Goal: Information Seeking & Learning: Learn about a topic

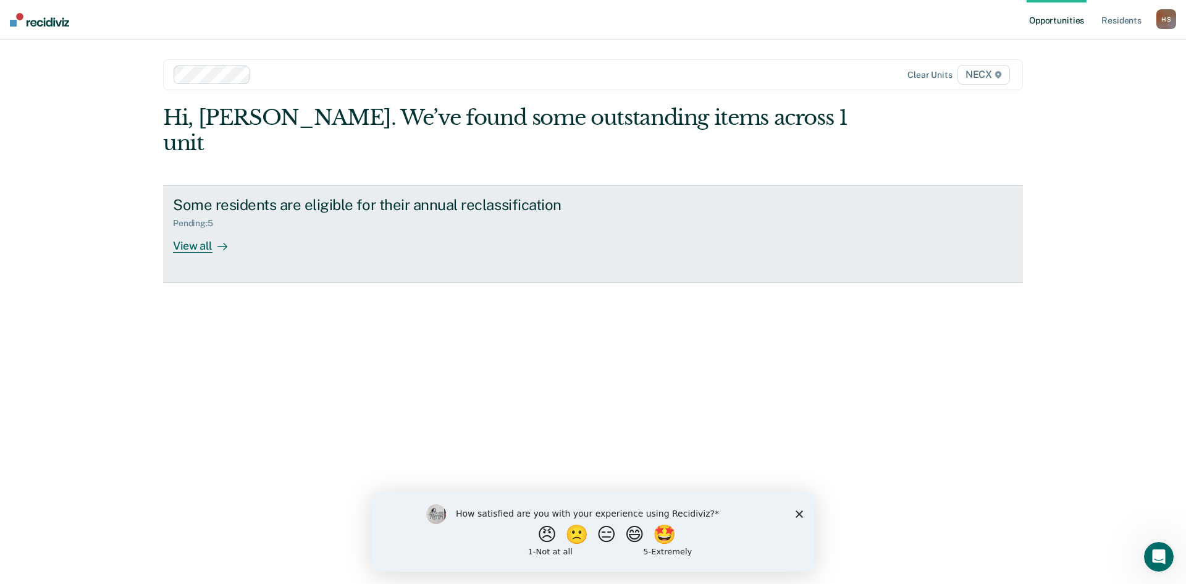
click at [195, 229] on div "View all" at bounding box center [207, 241] width 69 height 24
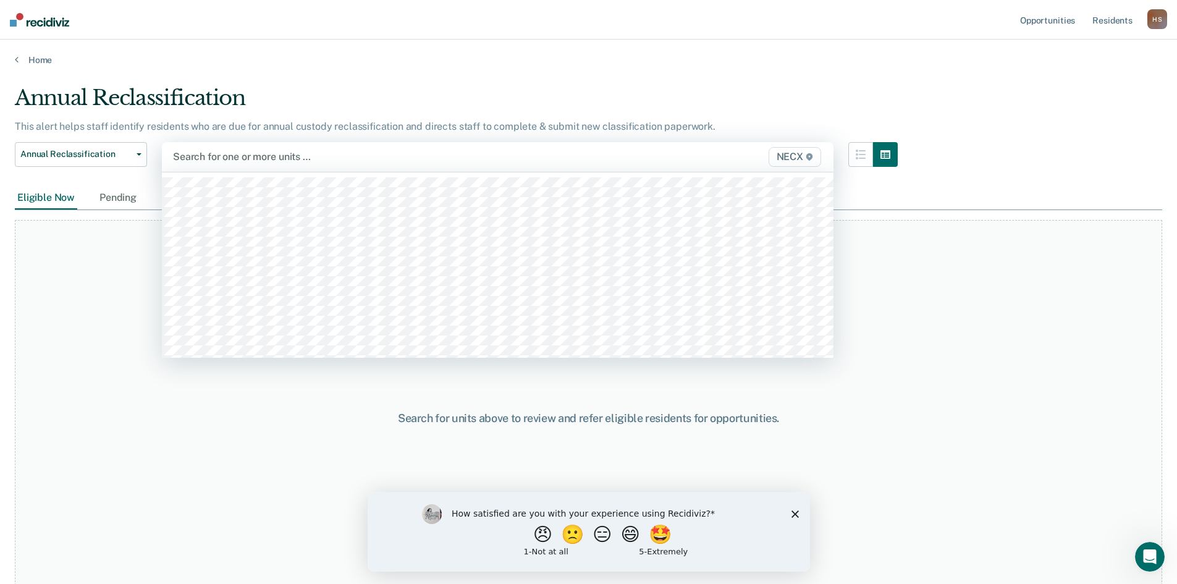
click at [376, 154] on div at bounding box center [400, 157] width 454 height 14
type input "u"
type input "necx"
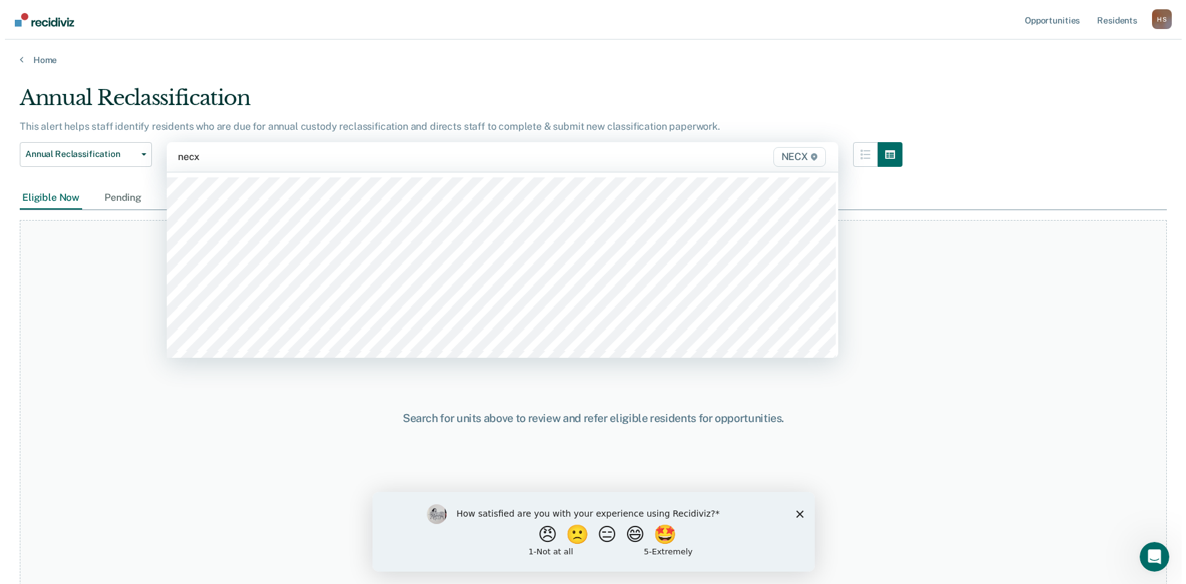
scroll to position [62, 0]
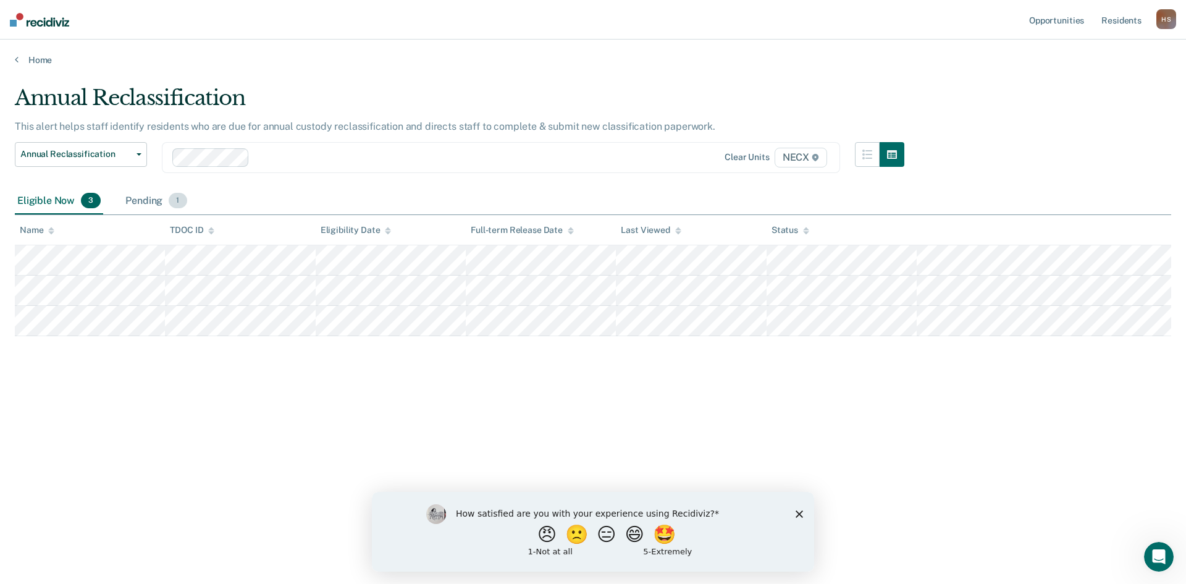
click at [151, 201] on div "Pending 1" at bounding box center [156, 201] width 66 height 27
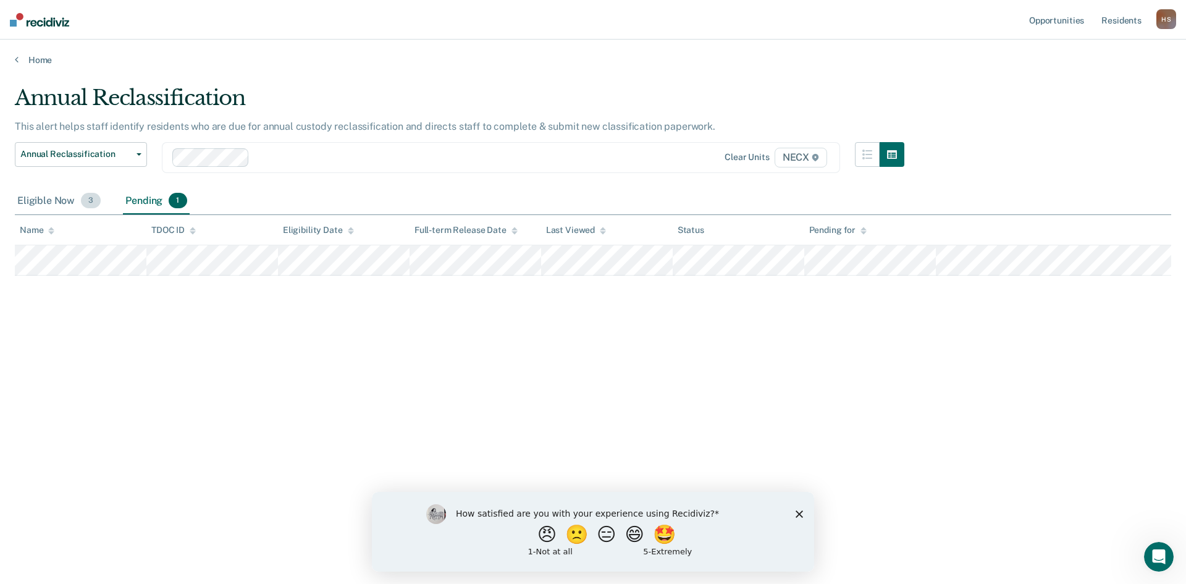
click at [64, 203] on div "Eligible Now 3" at bounding box center [59, 201] width 88 height 27
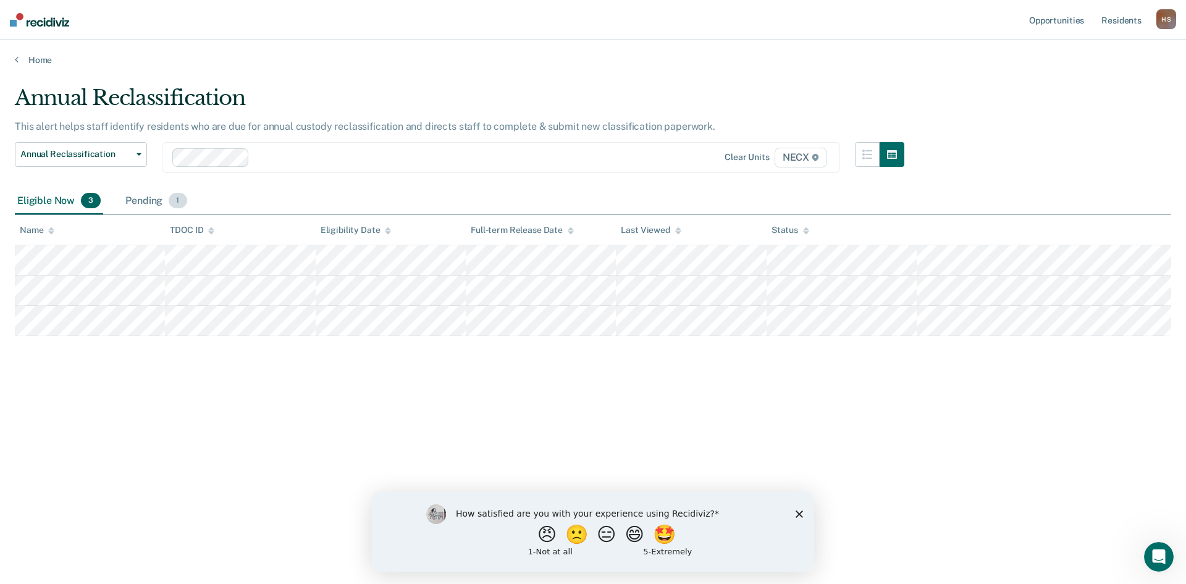
click at [150, 200] on div "Pending 1" at bounding box center [156, 201] width 66 height 27
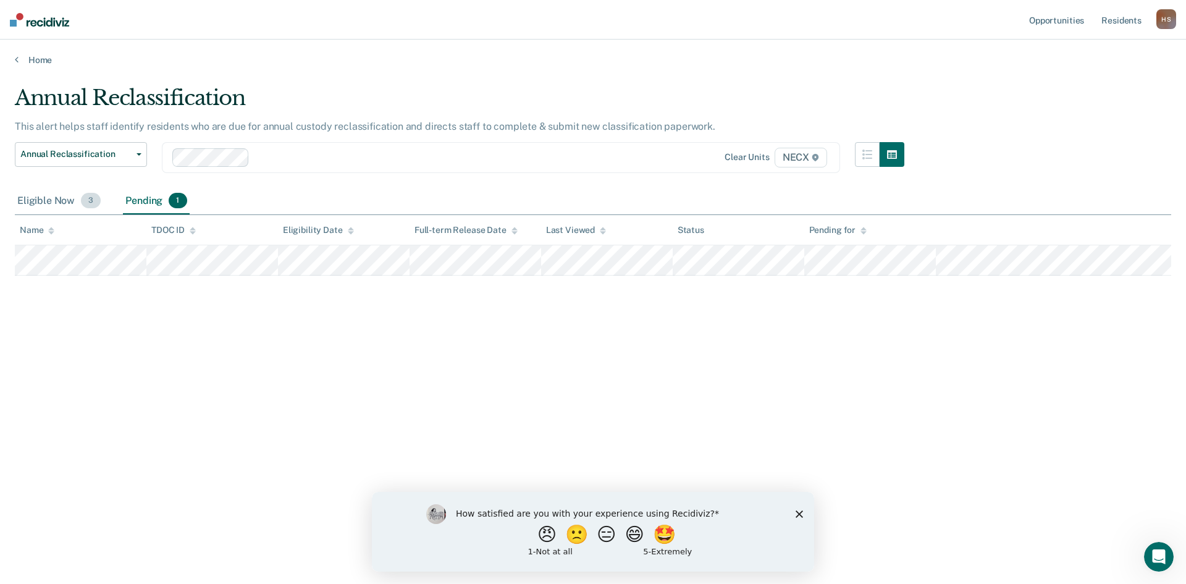
click at [42, 201] on div "Eligible Now 3" at bounding box center [59, 201] width 88 height 27
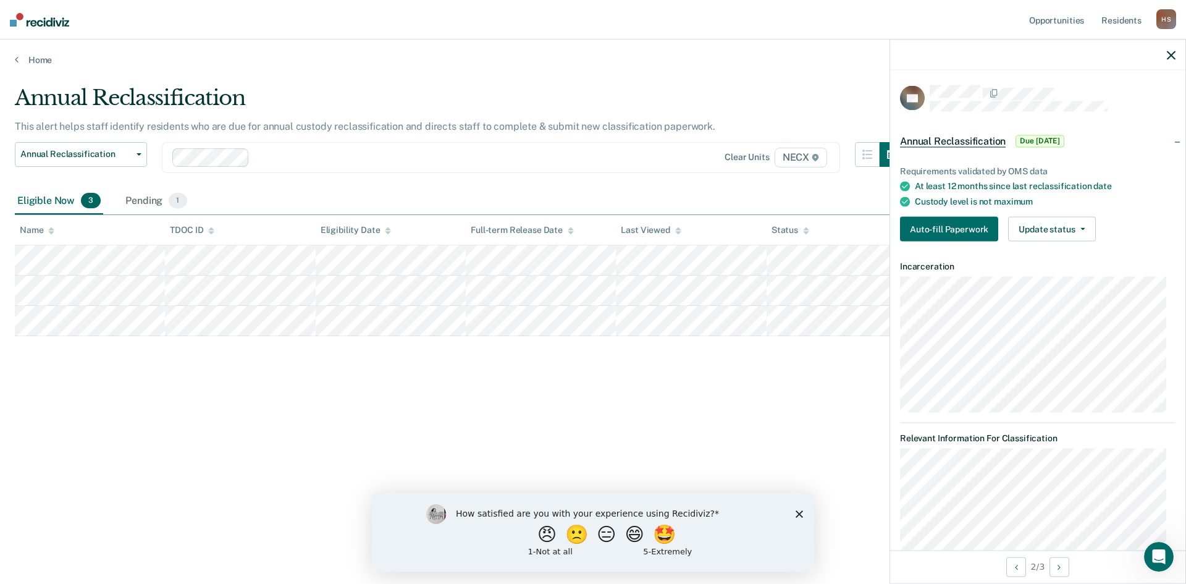
click at [38, 381] on div "Annual Reclassification This alert helps staff identify residents who are due f…" at bounding box center [593, 288] width 1157 height 406
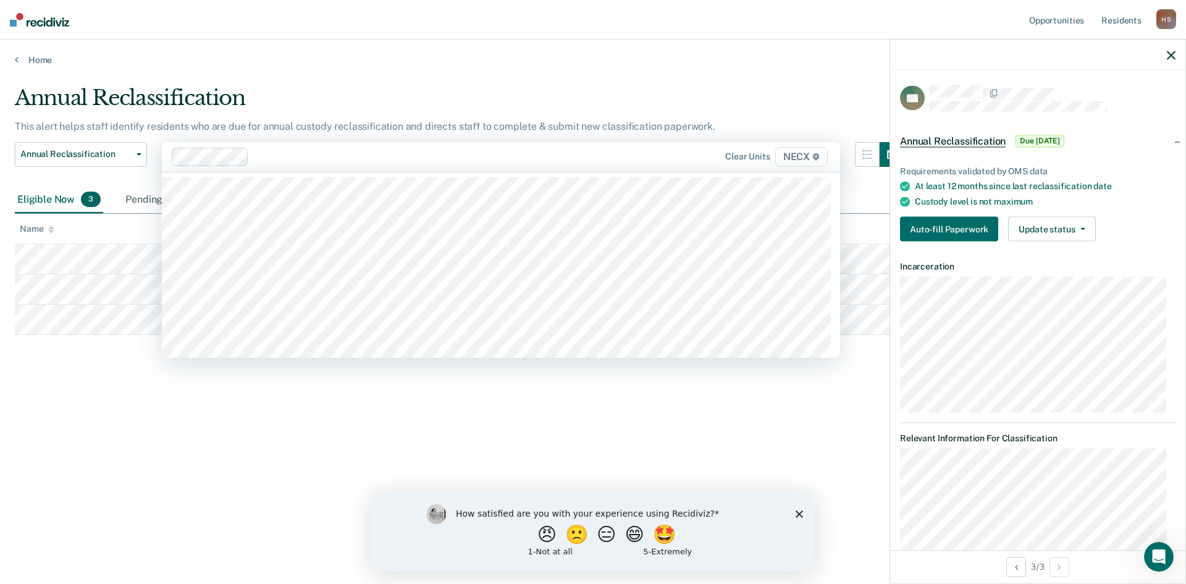
click at [272, 159] on div at bounding box center [443, 157] width 378 height 14
type input "necx"
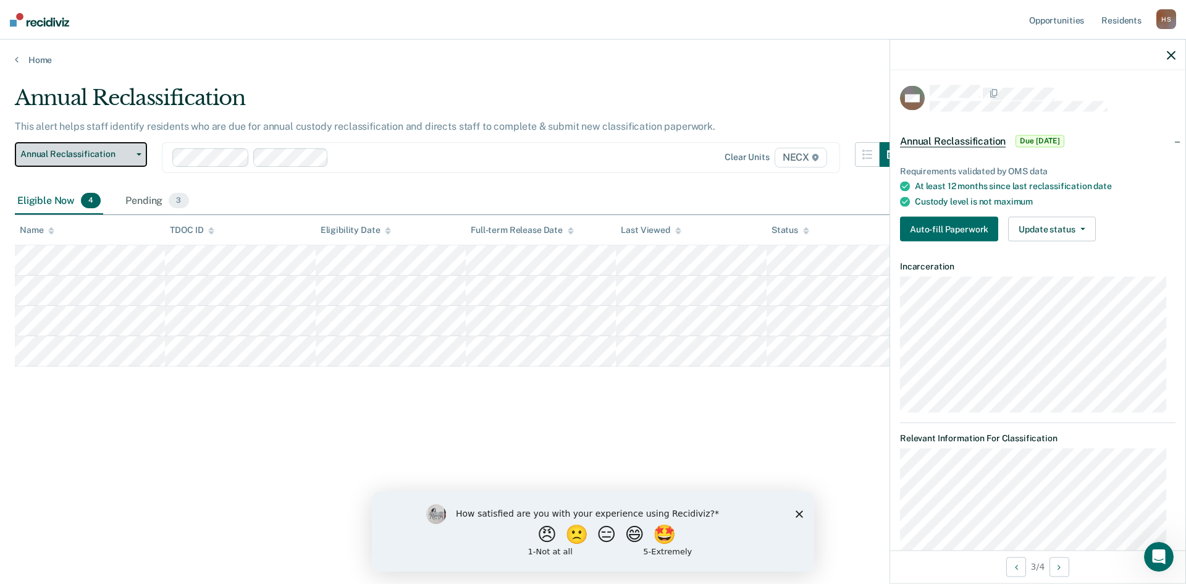
click at [140, 149] on button "Annual Reclassification" at bounding box center [81, 154] width 132 height 25
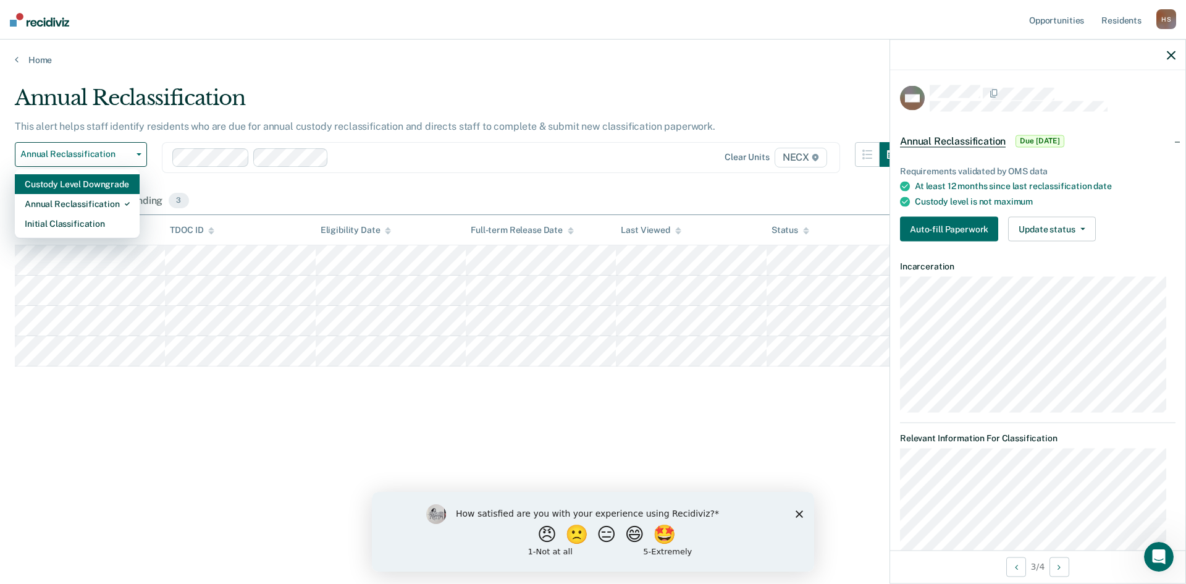
click at [87, 188] on div "Custody Level Downgrade" at bounding box center [77, 184] width 105 height 20
